Goal: Information Seeking & Learning: Learn about a topic

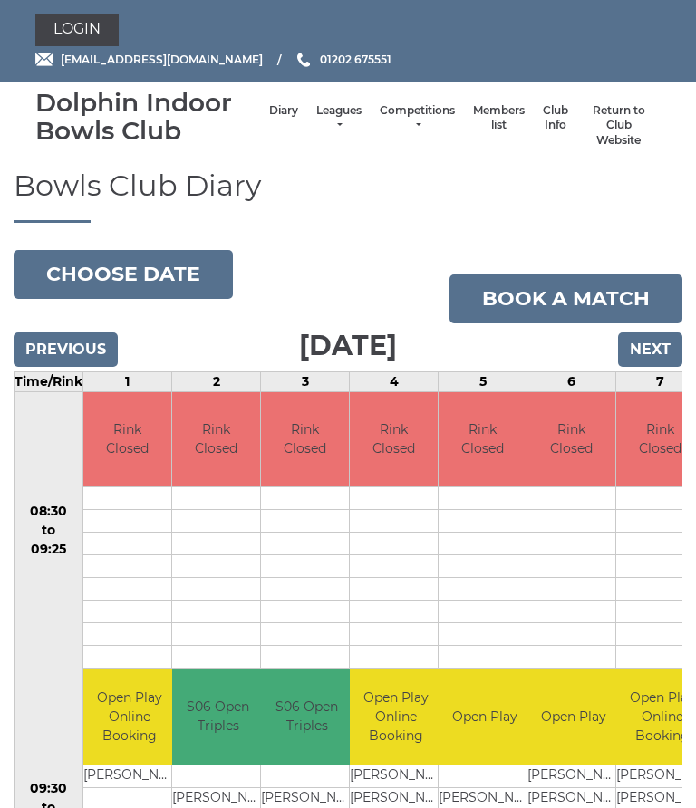
click at [330, 112] on link "Leagues" at bounding box center [338, 118] width 45 height 30
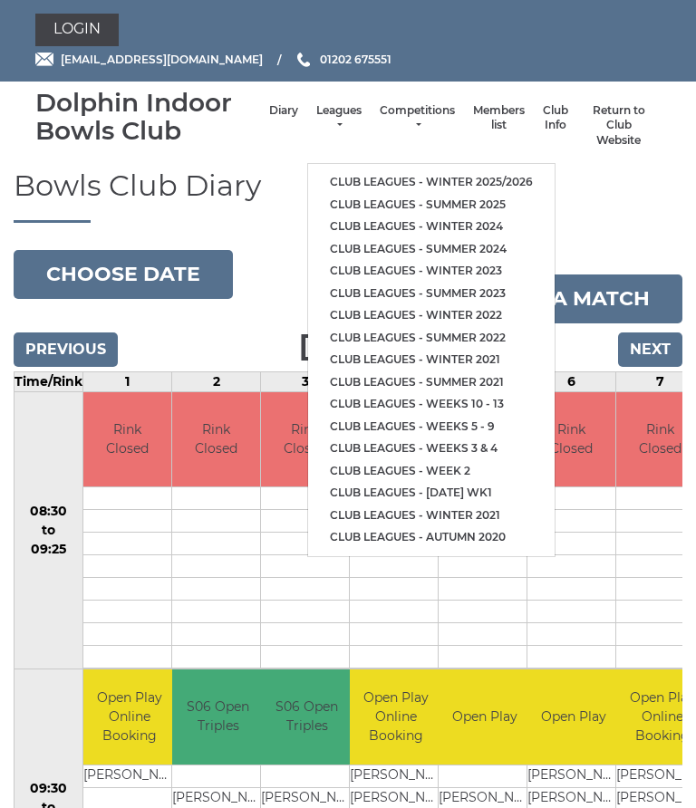
click at [433, 194] on link "Club leagues - Summer 2025" at bounding box center [431, 205] width 246 height 23
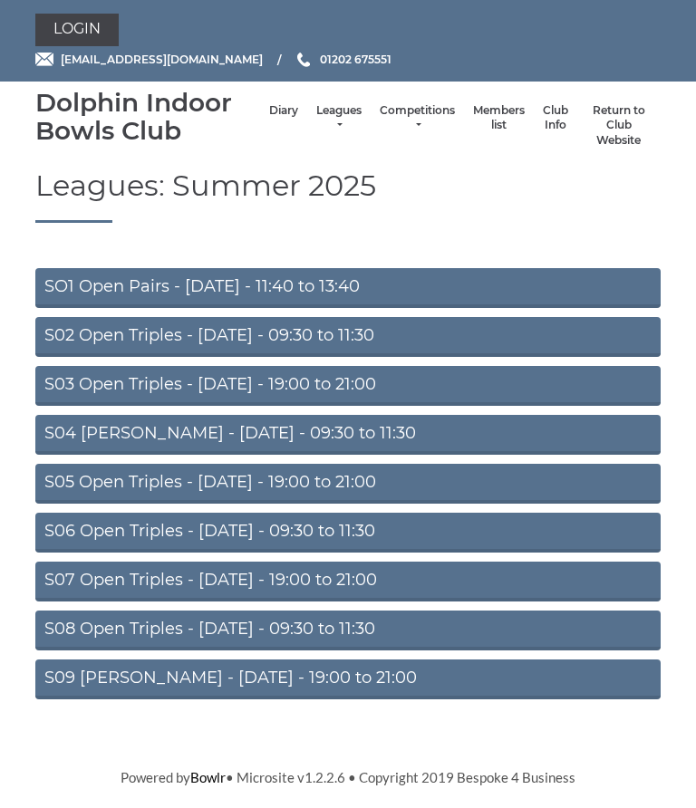
click at [346, 336] on link "S02 Open Triples - [DATE] - 09:30 to 11:30" at bounding box center [347, 337] width 625 height 40
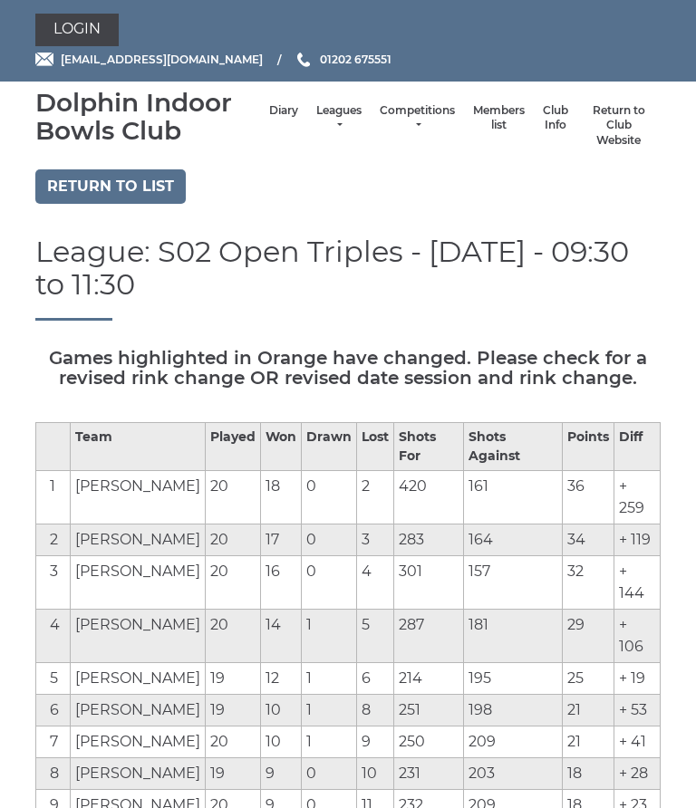
click at [327, 124] on link "Leagues" at bounding box center [338, 118] width 45 height 30
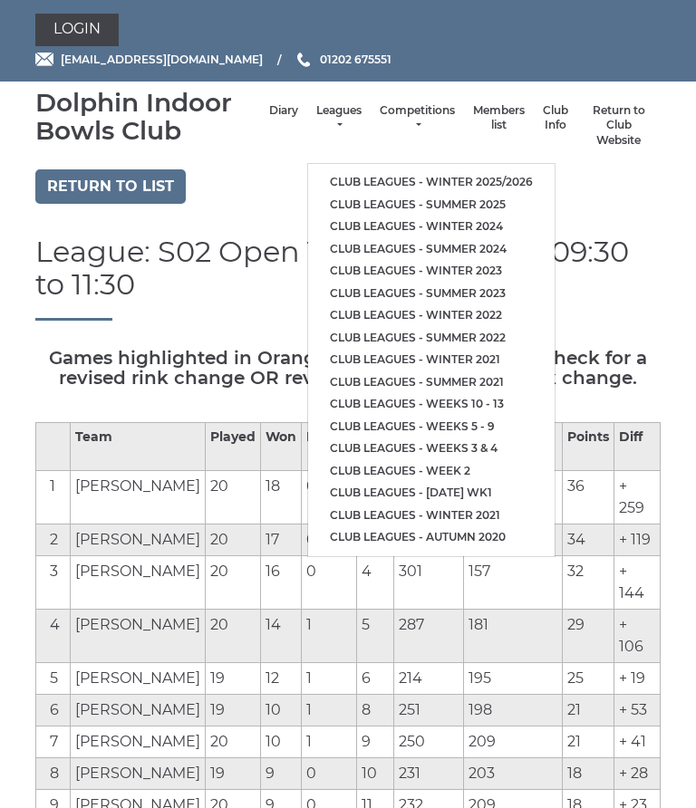
click at [449, 198] on link "Club leagues - Summer 2025" at bounding box center [431, 205] width 246 height 23
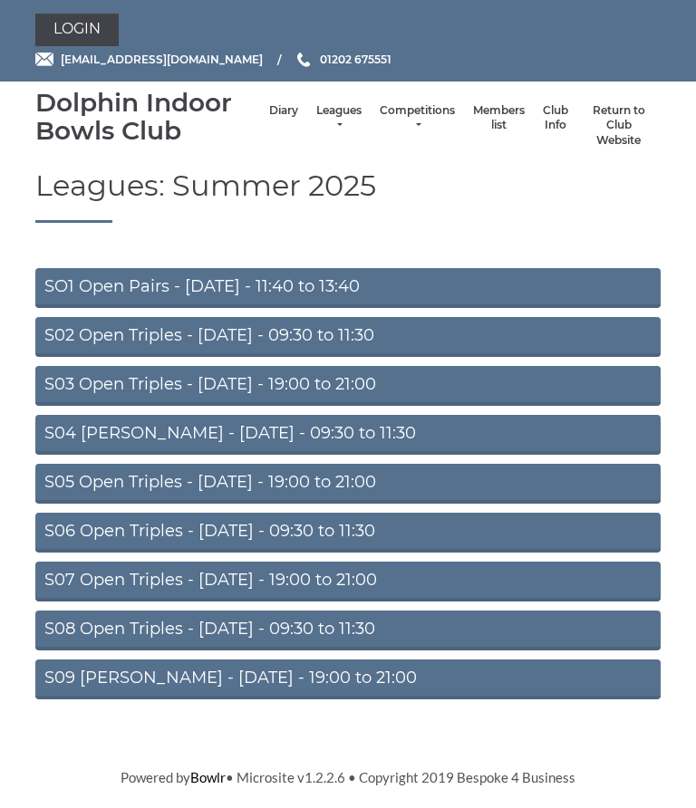
click at [301, 535] on link "S06 Open Triples - [DATE] - 09:30 to 11:30" at bounding box center [347, 533] width 625 height 40
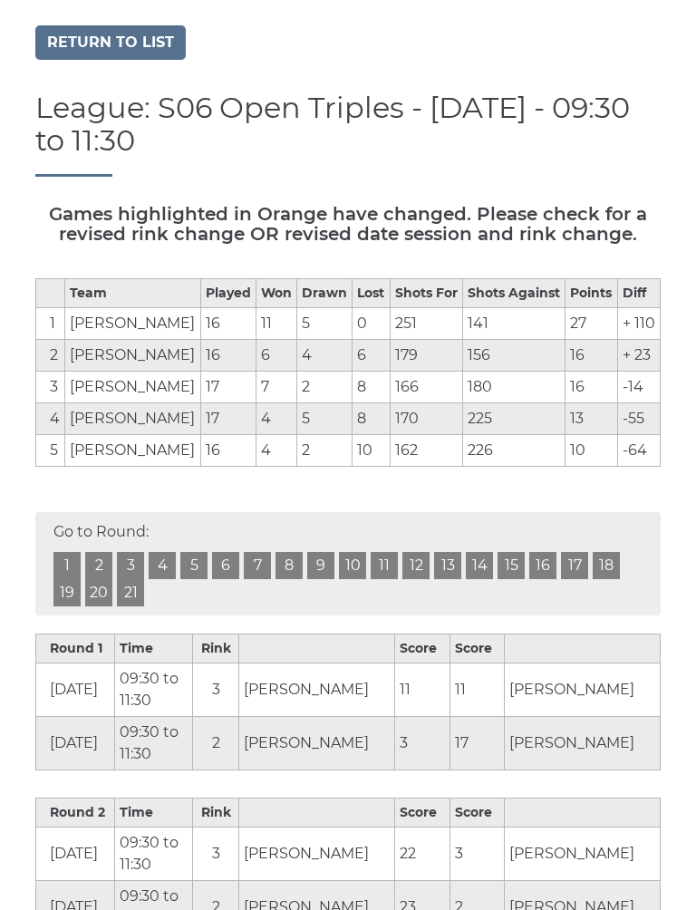
scroll to position [146, 0]
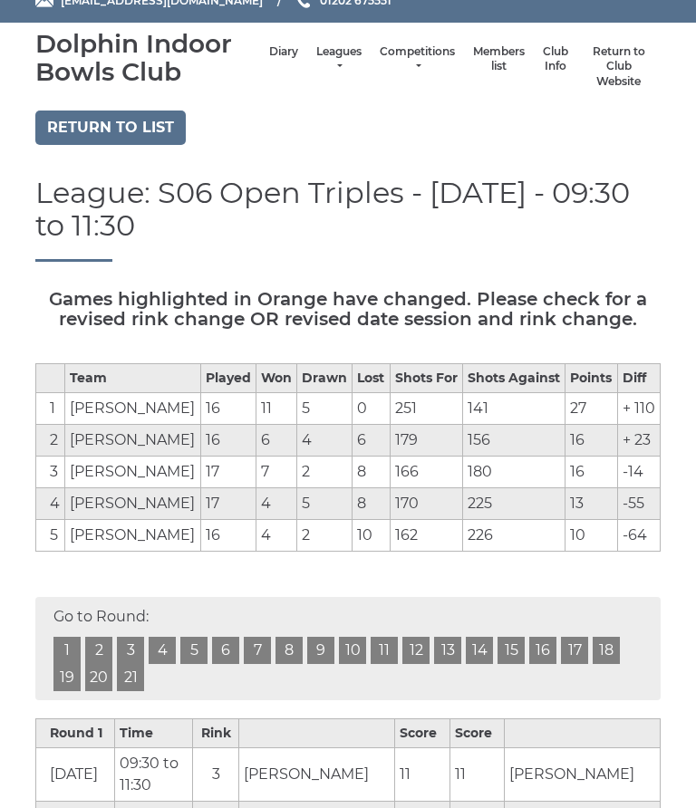
scroll to position [0, 0]
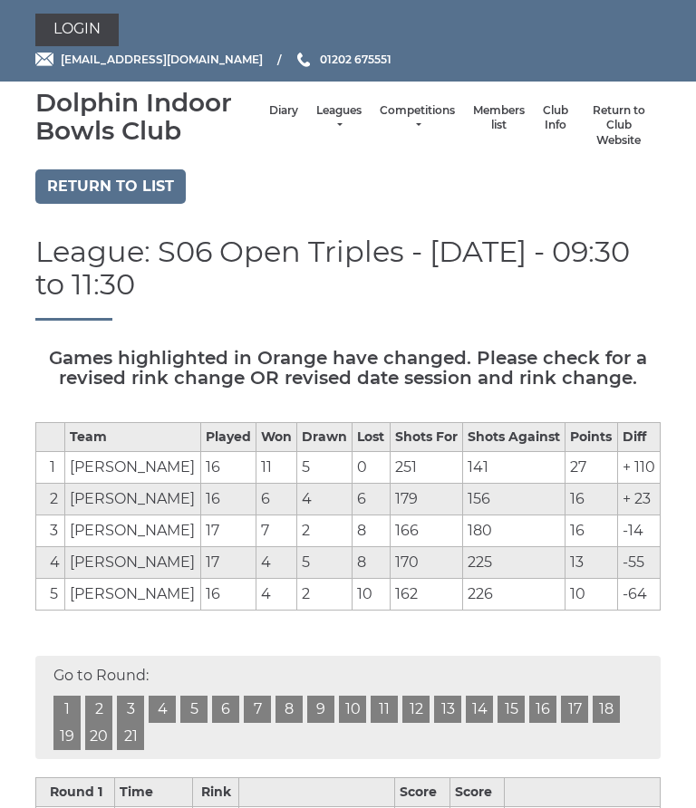
click at [316, 122] on link "Leagues" at bounding box center [338, 118] width 45 height 30
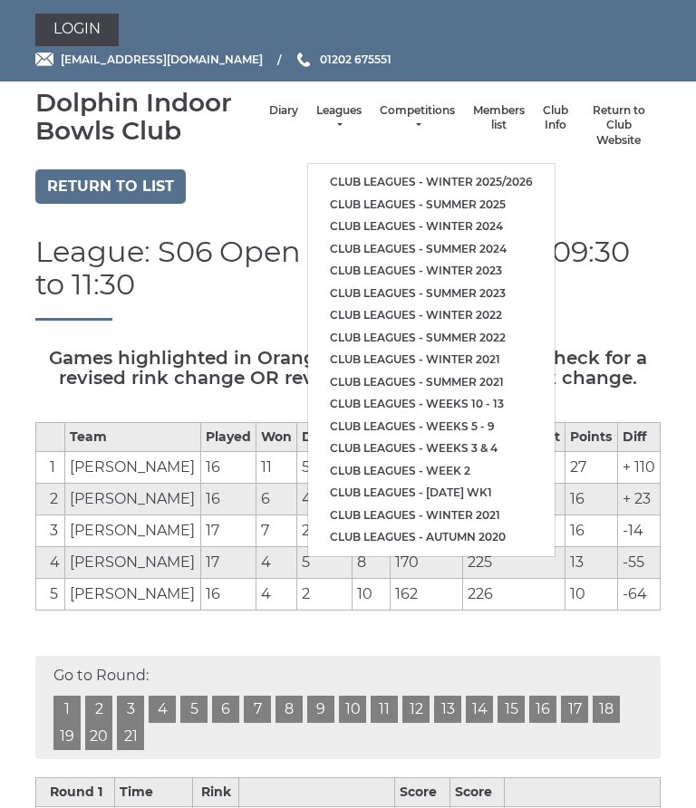
click at [455, 198] on link "Club leagues - Summer 2025" at bounding box center [431, 205] width 246 height 23
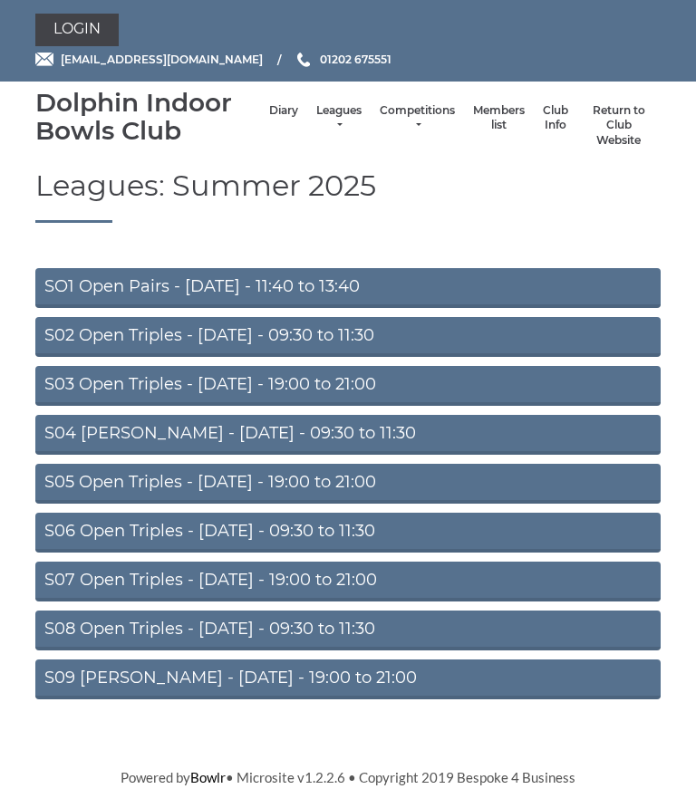
click at [349, 332] on link "S02 Open Triples - [DATE] - 09:30 to 11:30" at bounding box center [347, 337] width 625 height 40
